Goal: Find specific page/section: Find specific page/section

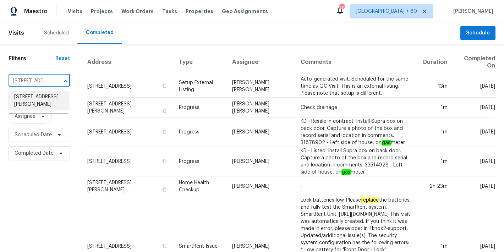
click at [31, 104] on li "[STREET_ADDRESS][PERSON_NAME]" at bounding box center [39, 100] width 60 height 19
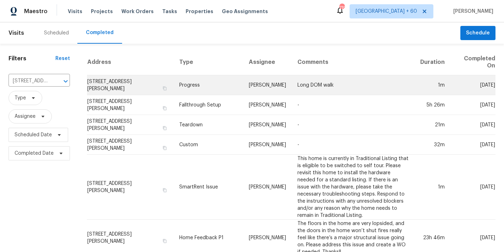
click at [109, 83] on td "[STREET_ADDRESS][PERSON_NAME]" at bounding box center [130, 85] width 87 height 20
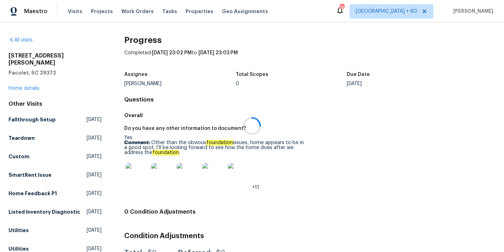
click at [28, 81] on div at bounding box center [252, 126] width 504 height 252
click at [25, 86] on link "Home details" at bounding box center [24, 88] width 31 height 5
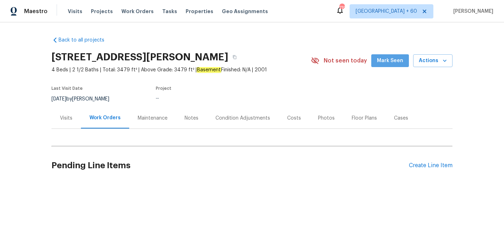
click at [389, 65] on button "Mark Seen" at bounding box center [390, 60] width 38 height 13
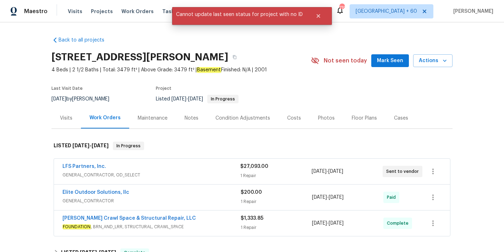
click at [395, 62] on span "Mark Seen" at bounding box center [390, 60] width 26 height 9
click at [317, 17] on icon "Close" at bounding box center [318, 16] width 6 height 6
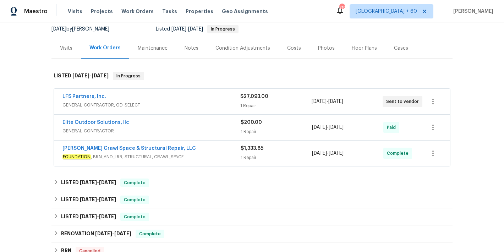
scroll to position [71, 0]
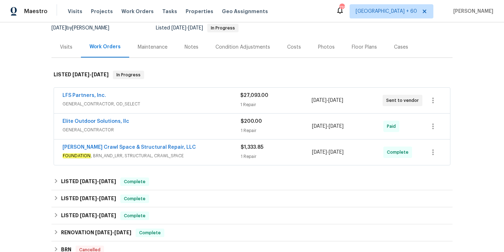
click at [209, 156] on span "FOUNDATION , BRN_AND_LRR, STRUCTURAL, CRAWL_SPACE" at bounding box center [151, 155] width 178 height 7
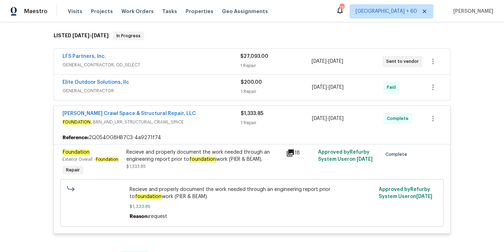
scroll to position [117, 0]
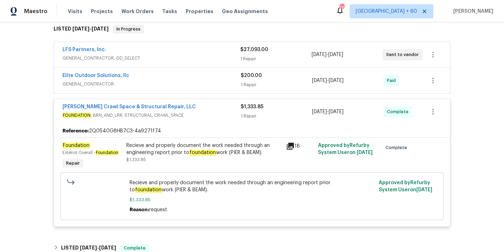
click at [221, 84] on span "GENERAL_CONTRACTOR" at bounding box center [151, 84] width 178 height 7
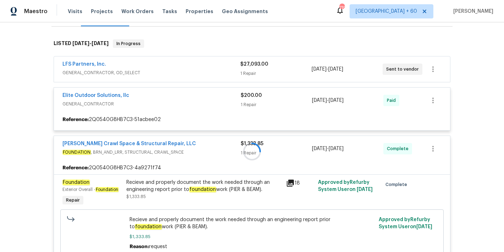
scroll to position [98, 0]
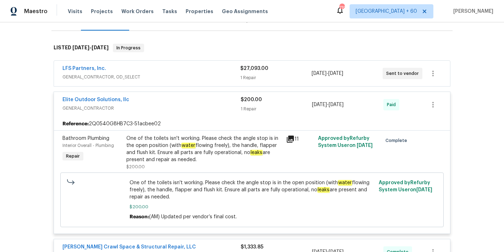
click at [217, 72] on div "LFS Partners, Inc." at bounding box center [151, 69] width 178 height 9
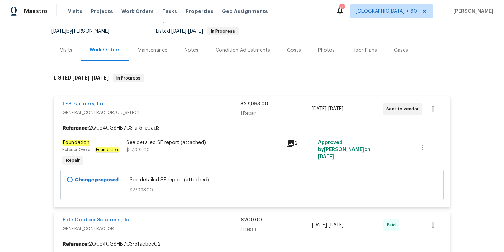
scroll to position [0, 0]
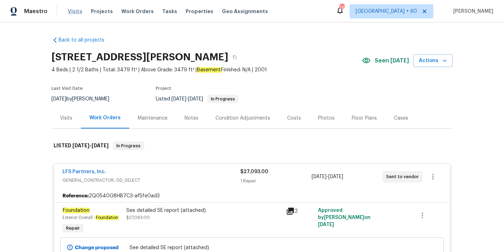
click at [74, 12] on span "Visits" at bounding box center [75, 11] width 15 height 7
